Goal: Task Accomplishment & Management: Use online tool/utility

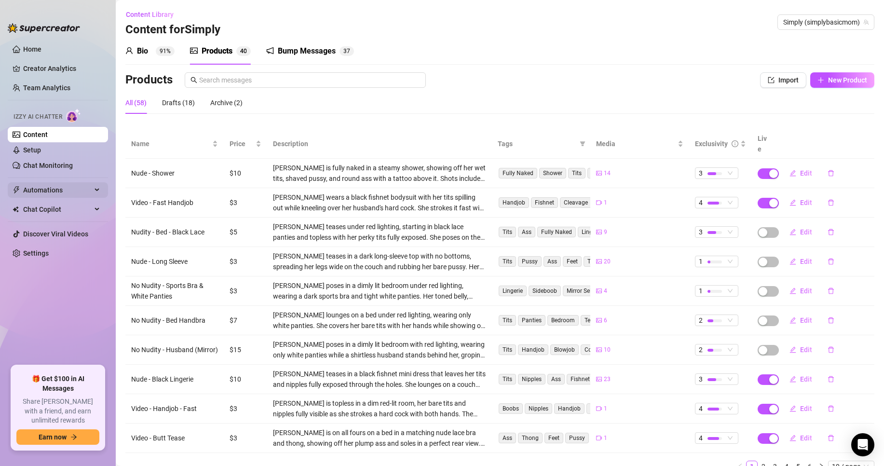
click at [58, 190] on span "Automations" at bounding box center [57, 189] width 68 height 15
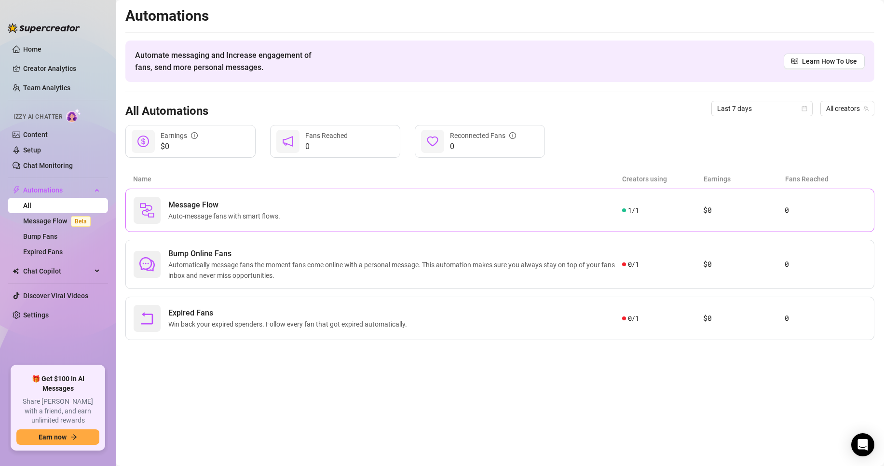
click at [277, 212] on span "Auto-message fans with smart flows." at bounding box center [226, 216] width 116 height 11
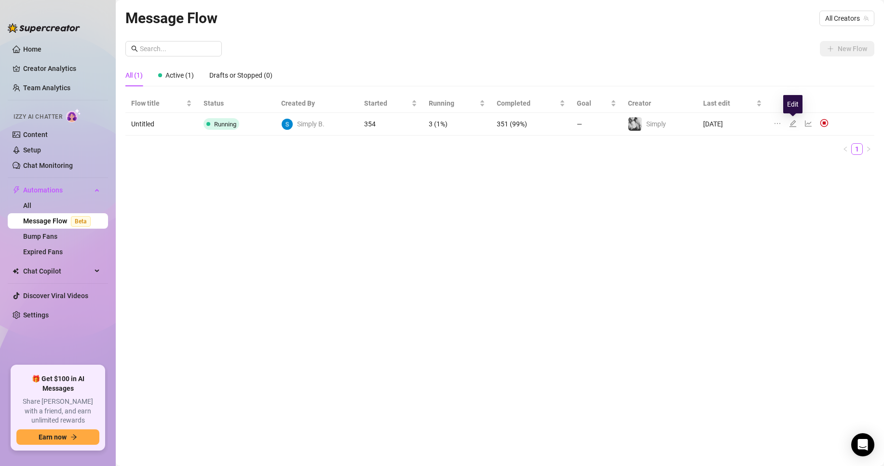
click at [793, 123] on icon "edit" at bounding box center [792, 123] width 7 height 7
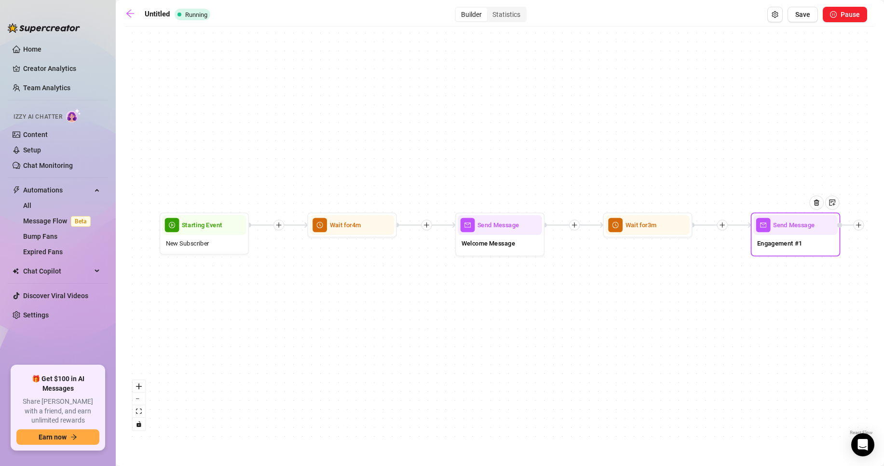
click at [764, 244] on span "Engagement #1" at bounding box center [779, 243] width 45 height 10
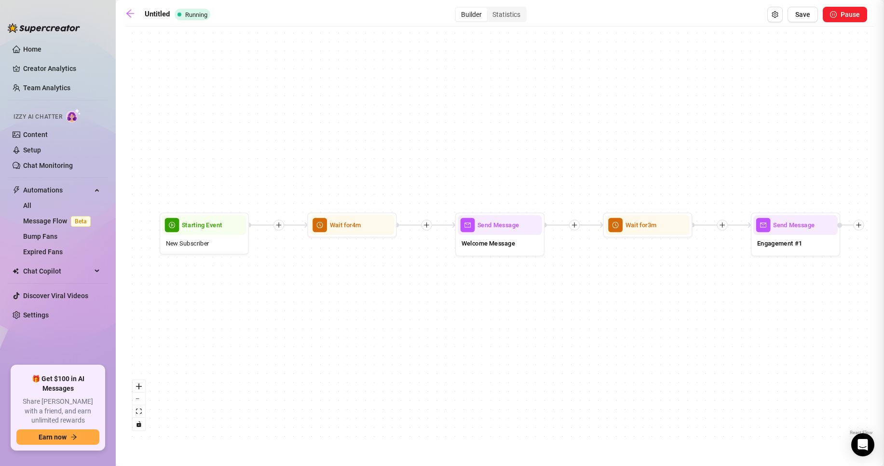
type textarea "what are you up to right now?"
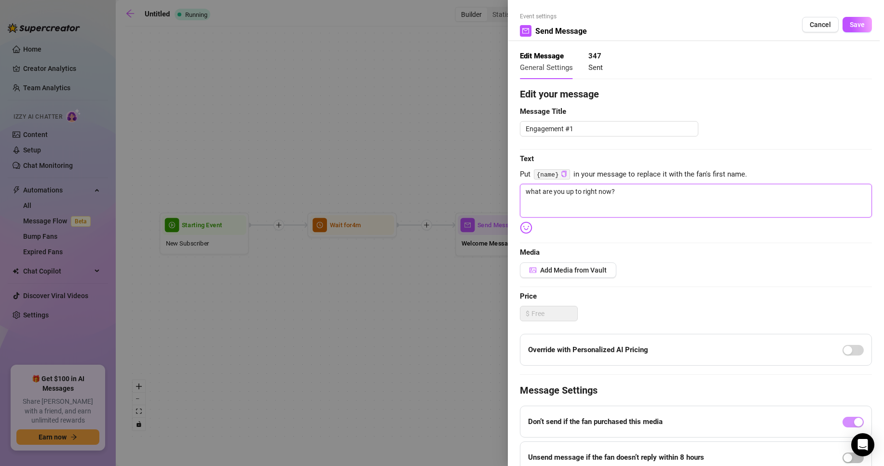
click at [650, 193] on textarea "what are you up to right now?" at bounding box center [696, 201] width 352 height 34
type textarea "what are you up to right now?"
type textarea "what are you up to right now? '"
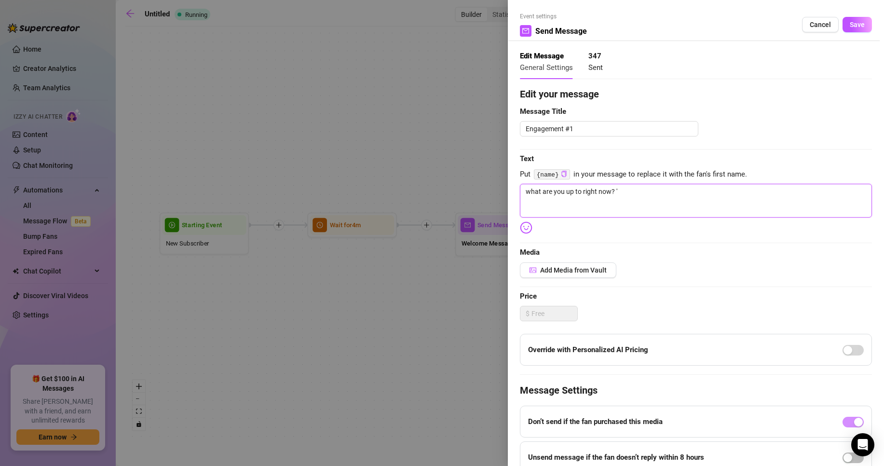
type textarea "what are you up to right now?"
type textarea "what are you up to right now? 😏"
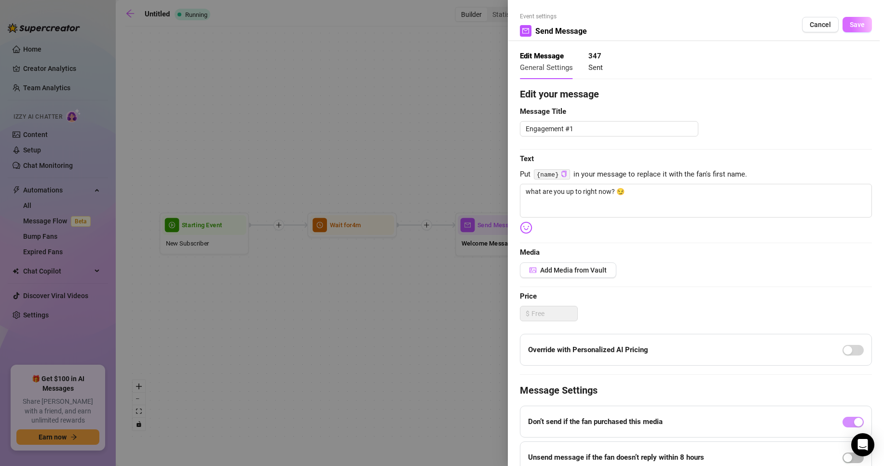
click at [849, 24] on span "Save" at bounding box center [856, 25] width 15 height 8
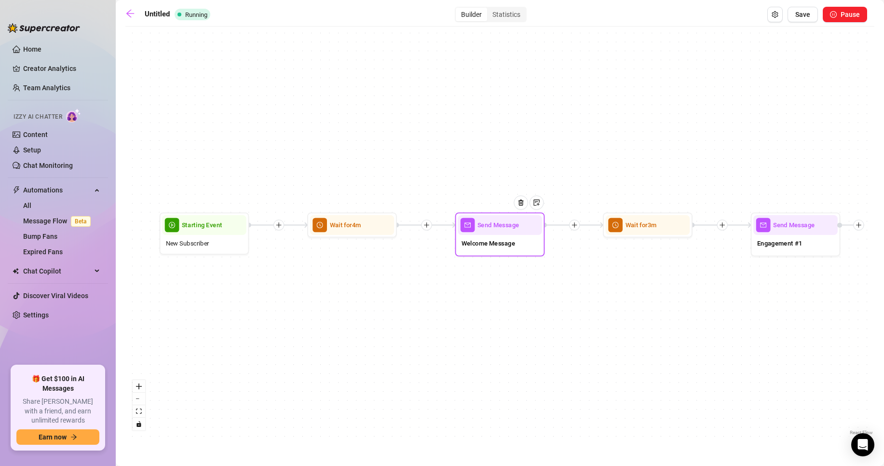
click at [490, 241] on span "Welcome Message" at bounding box center [488, 243] width 54 height 10
type textarea "you found meee :)"
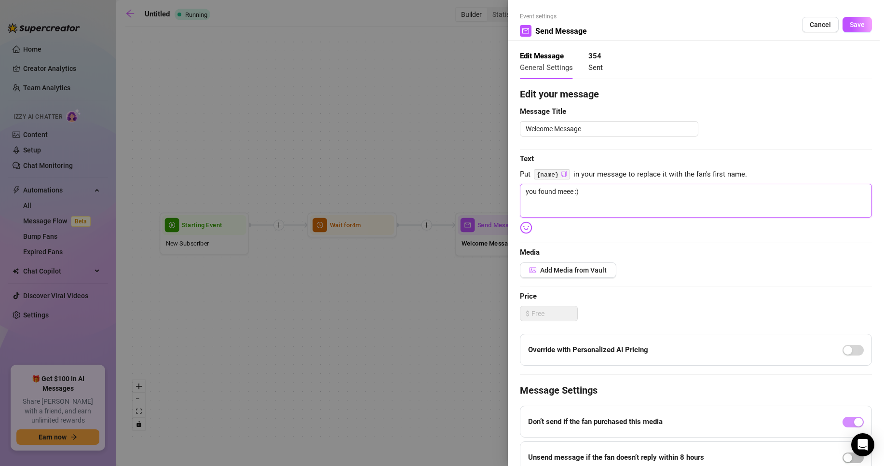
click at [598, 196] on textarea "you found meee :)" at bounding box center [696, 201] width 352 height 34
type textarea "you found meee :"
type textarea "you found meee"
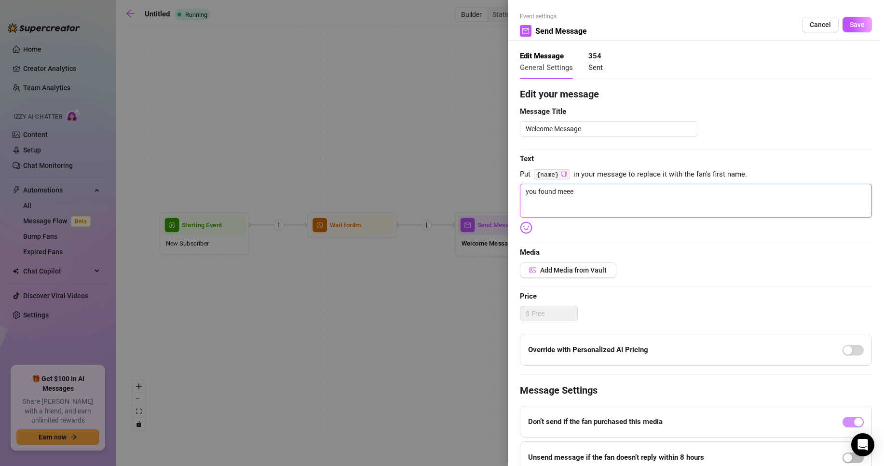
type textarea "you found meee"
type textarea "you found meee."
type textarea "you found meee.."
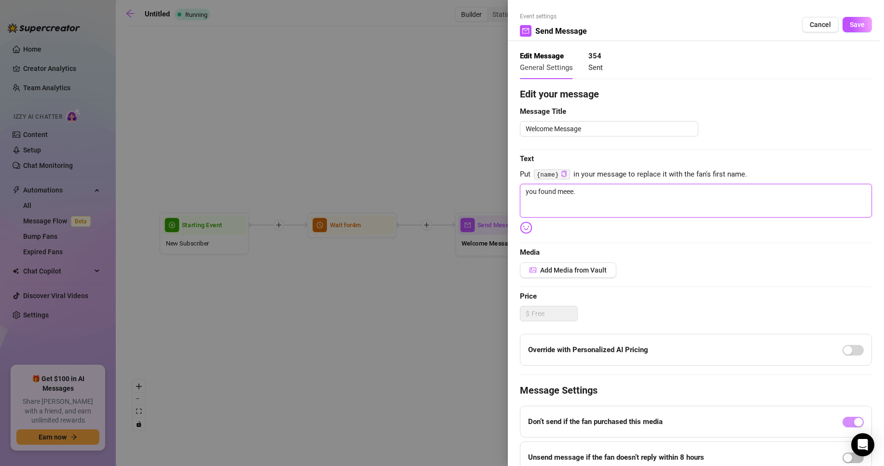
type textarea "you found meee.."
type textarea "you found meee..!"
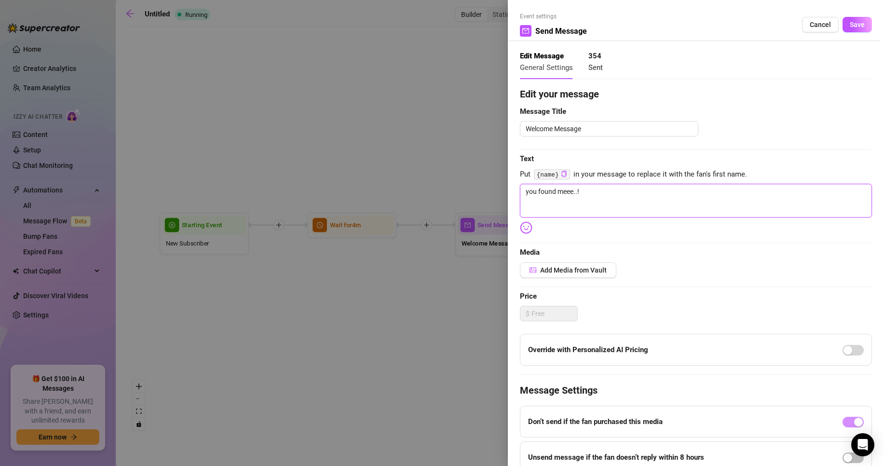
type textarea "you found meee..! 😊"
click at [842, 31] on button "Save" at bounding box center [856, 24] width 29 height 15
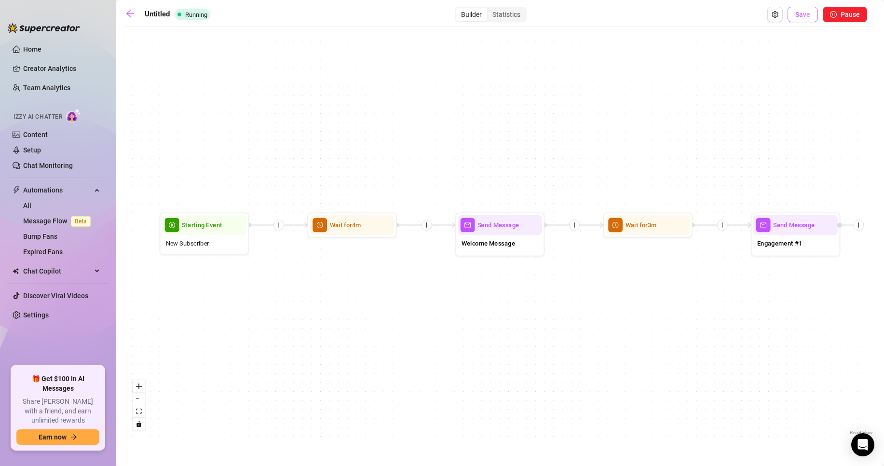
click at [799, 15] on span "Save" at bounding box center [802, 15] width 15 height 8
click at [126, 16] on icon "arrow-left" at bounding box center [130, 14] width 10 height 10
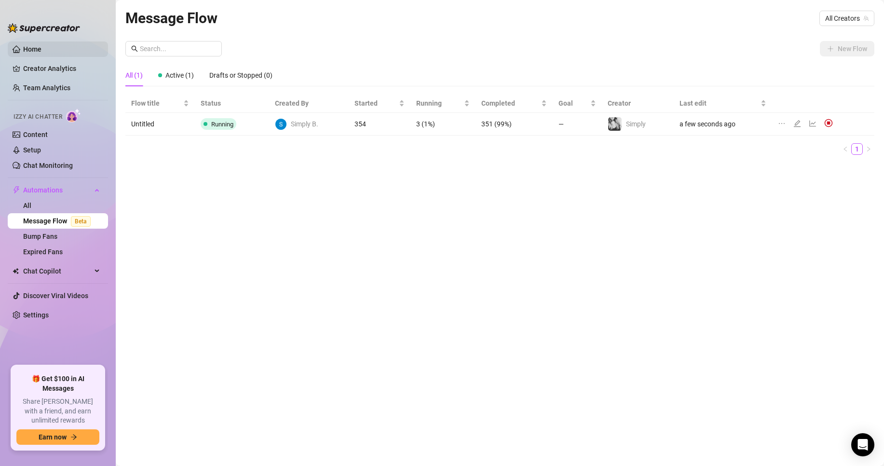
click at [40, 53] on link "Home" at bounding box center [32, 49] width 18 height 8
